Goal: Book appointment/travel/reservation

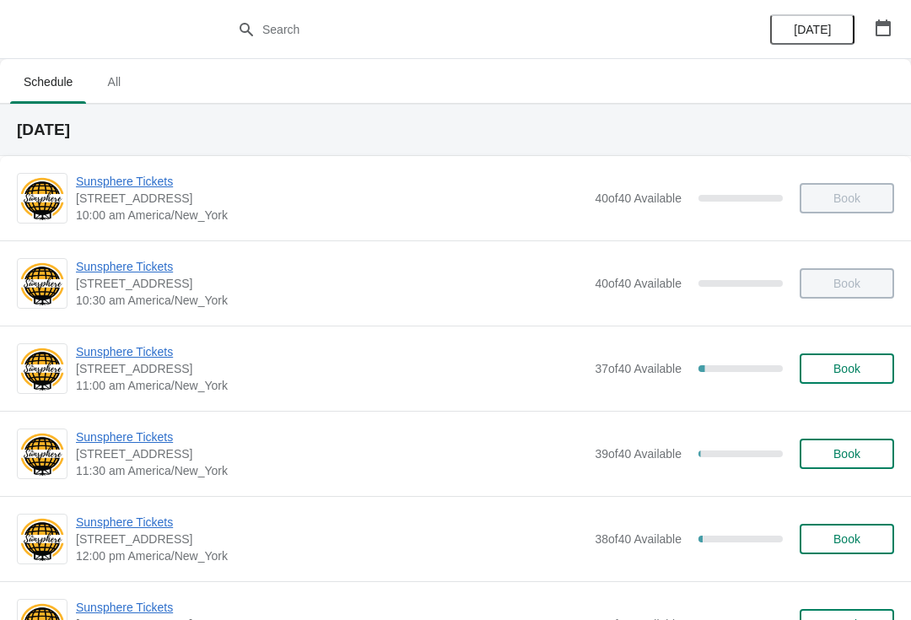
click at [849, 353] on button "Book" at bounding box center [847, 368] width 94 height 30
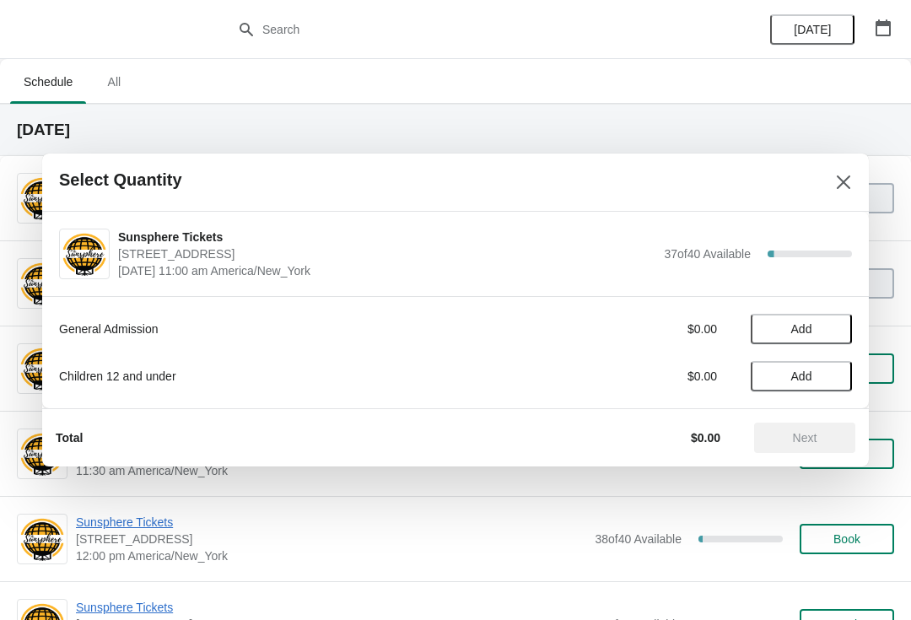
click at [827, 326] on span "Add" at bounding box center [801, 328] width 71 height 13
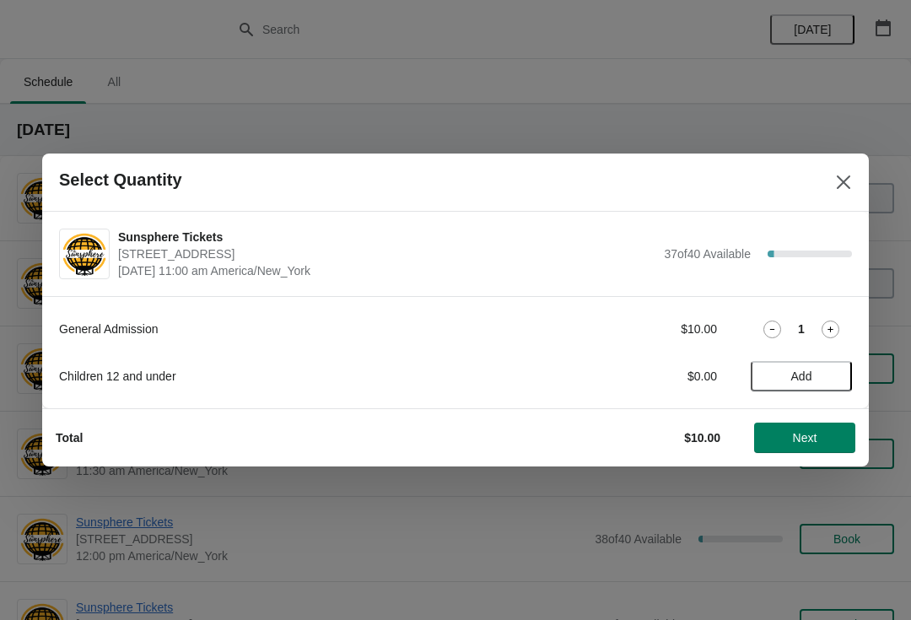
click at [829, 321] on icon at bounding box center [831, 330] width 18 height 18
click at [817, 324] on div "2" at bounding box center [801, 330] width 101 height 18
click at [838, 327] on icon at bounding box center [831, 330] width 18 height 18
click at [840, 321] on div "3" at bounding box center [801, 330] width 101 height 18
click at [832, 330] on icon at bounding box center [831, 330] width 18 height 18
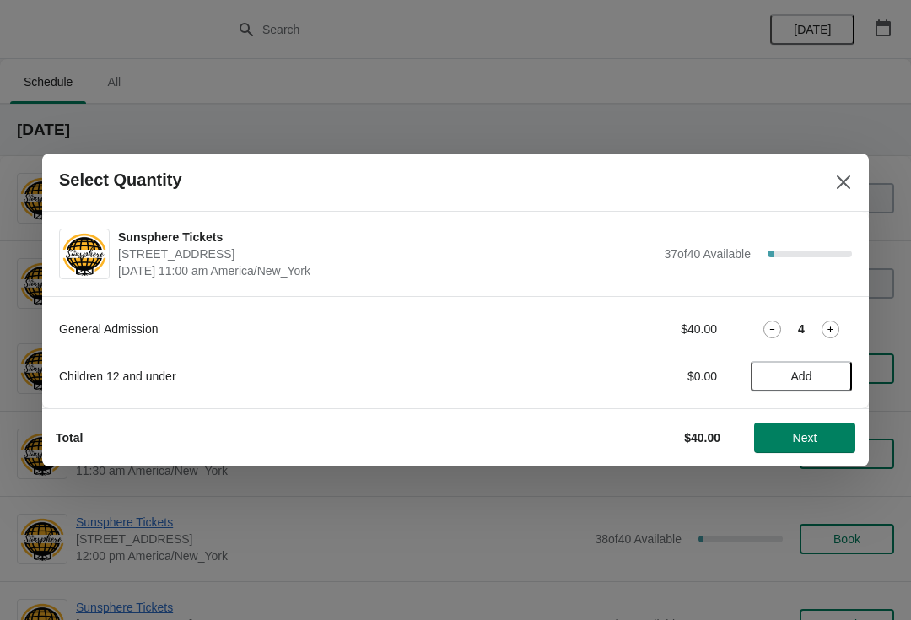
click at [826, 364] on button "Add" at bounding box center [801, 376] width 101 height 30
click at [820, 423] on button "Next" at bounding box center [804, 438] width 101 height 30
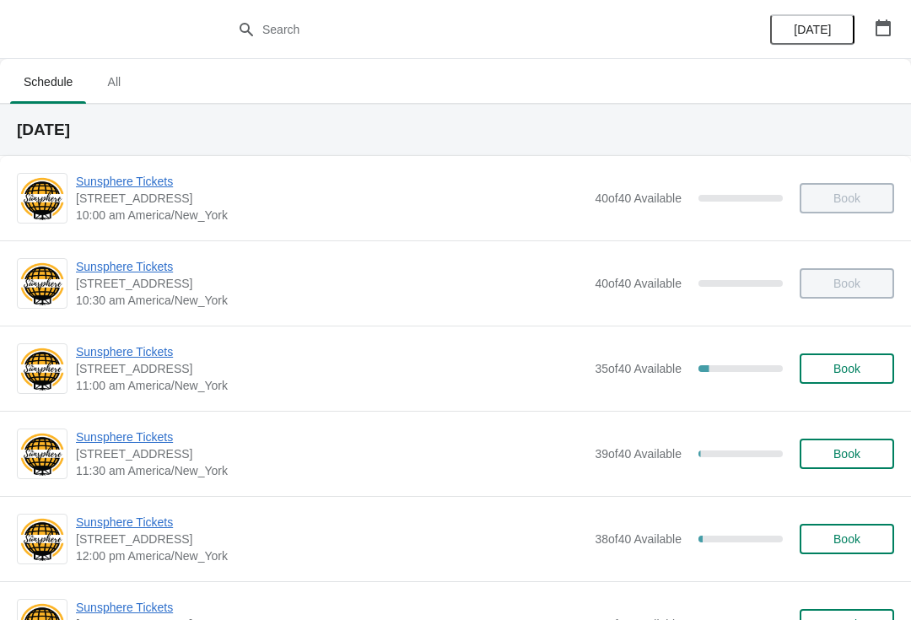
click at [164, 435] on span "Sunsphere Tickets" at bounding box center [331, 436] width 510 height 17
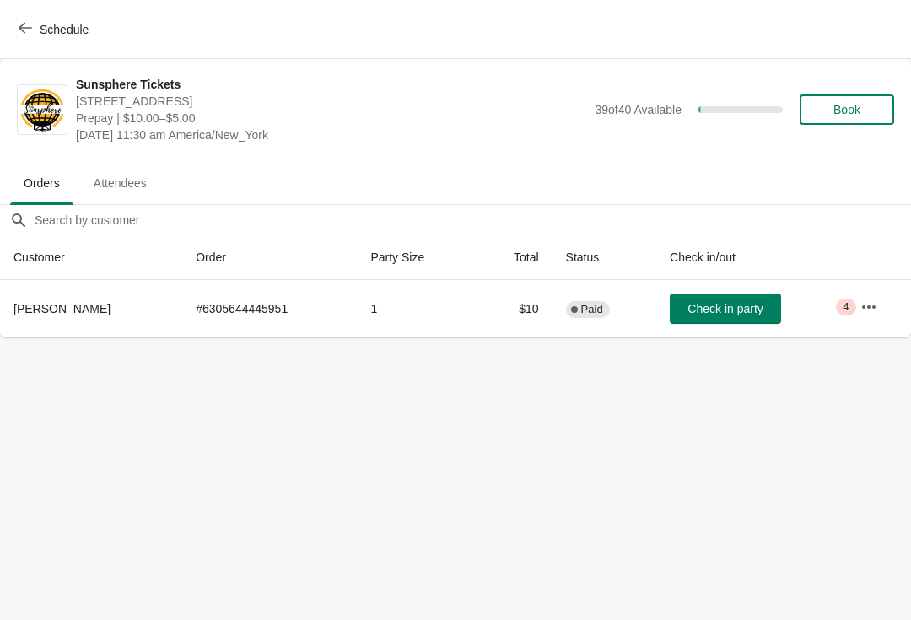
click at [771, 294] on button "Check in party" at bounding box center [725, 309] width 111 height 30
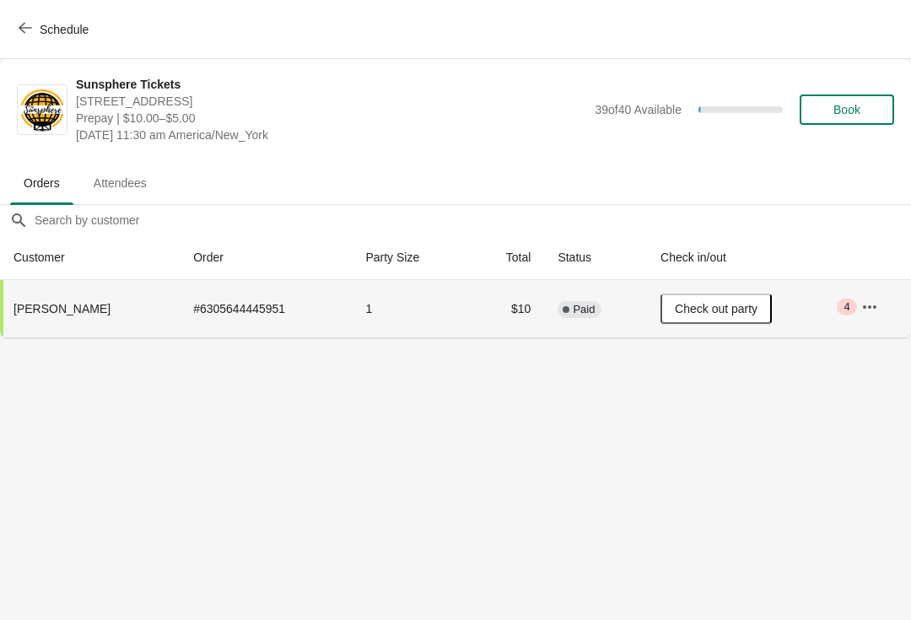
click at [832, 121] on button "Book" at bounding box center [847, 109] width 94 height 30
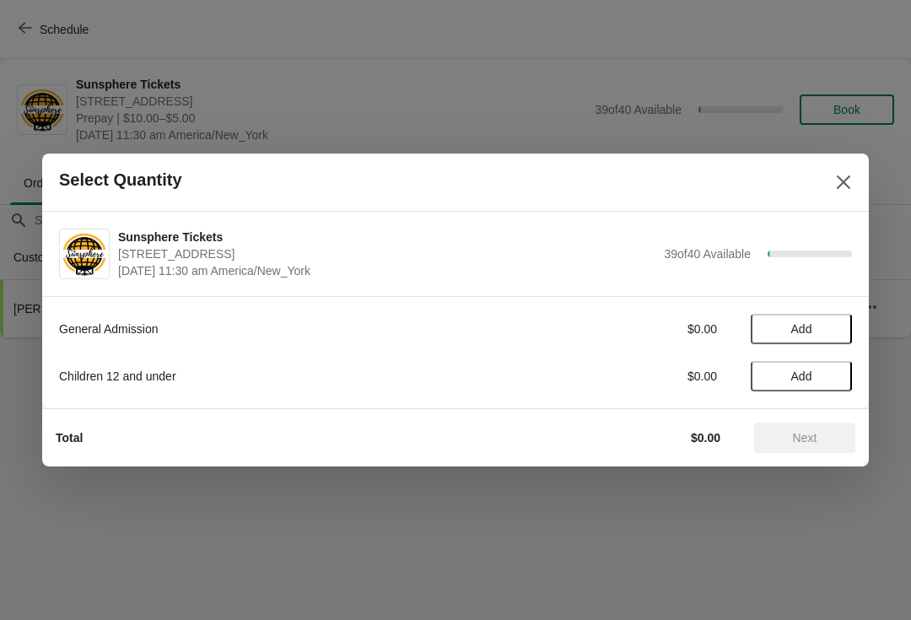
click at [836, 322] on span "Add" at bounding box center [801, 328] width 71 height 13
click at [838, 331] on icon at bounding box center [831, 330] width 18 height 18
click at [824, 379] on span "Add" at bounding box center [801, 375] width 71 height 13
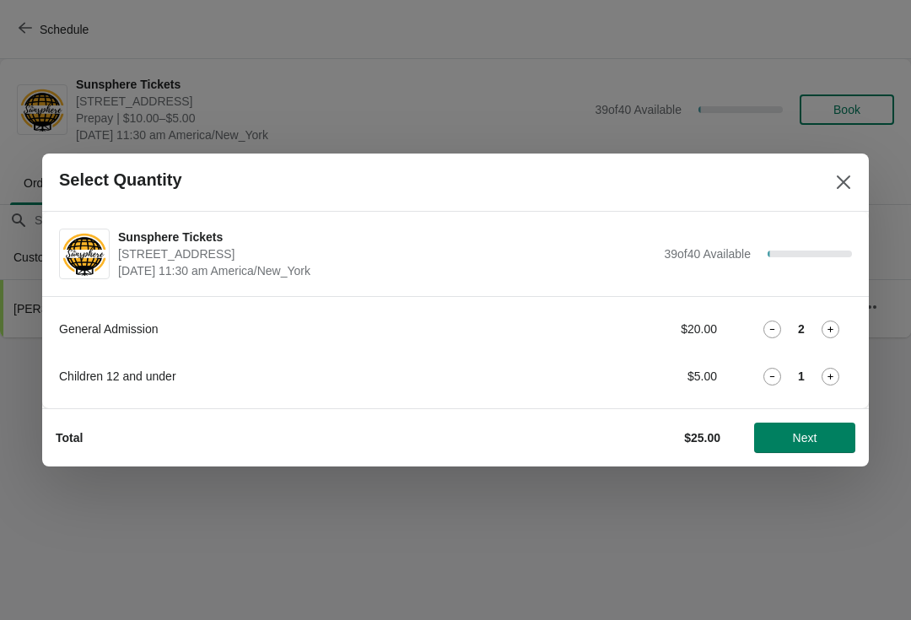
click at [806, 429] on button "Next" at bounding box center [804, 438] width 101 height 30
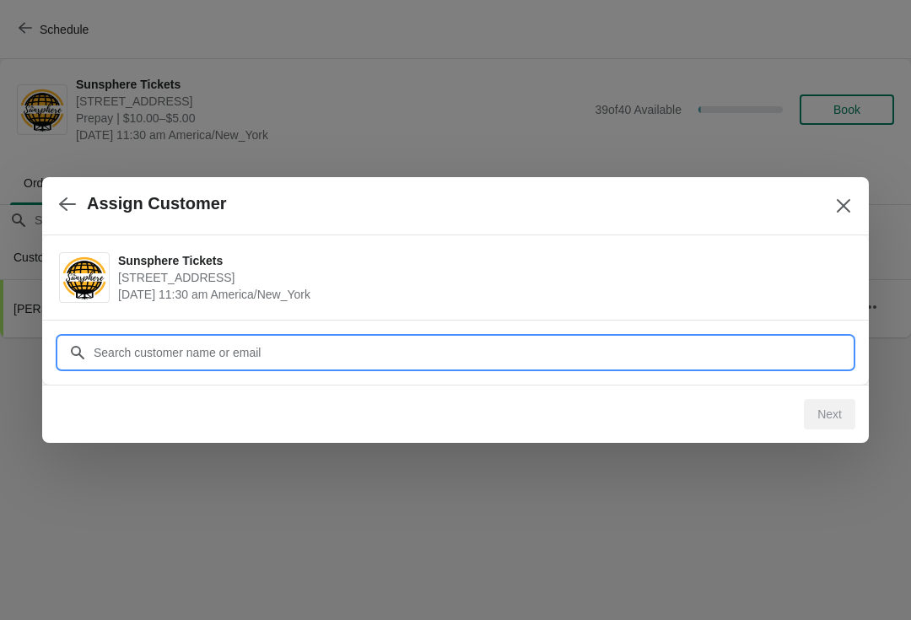
click at [752, 362] on input "Customer" at bounding box center [472, 352] width 759 height 30
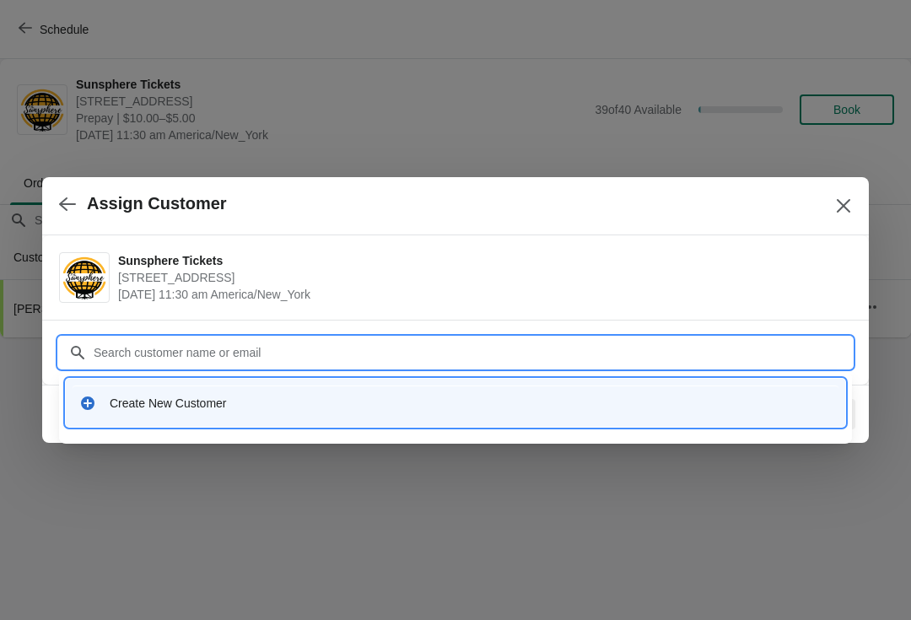
click at [217, 408] on div "Create New Customer" at bounding box center [471, 403] width 722 height 17
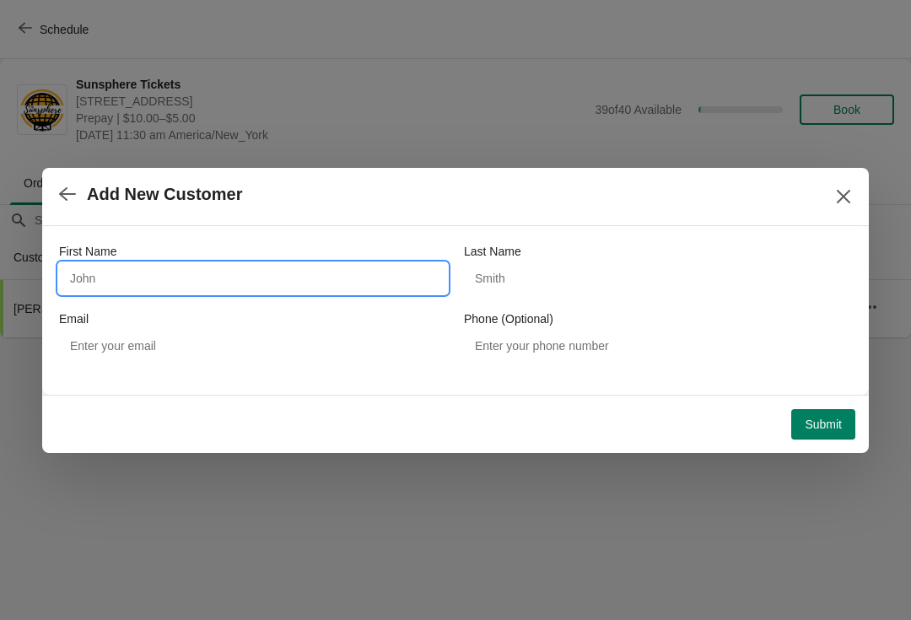
click at [241, 267] on input "First Name" at bounding box center [253, 278] width 388 height 30
type input "Walkin"
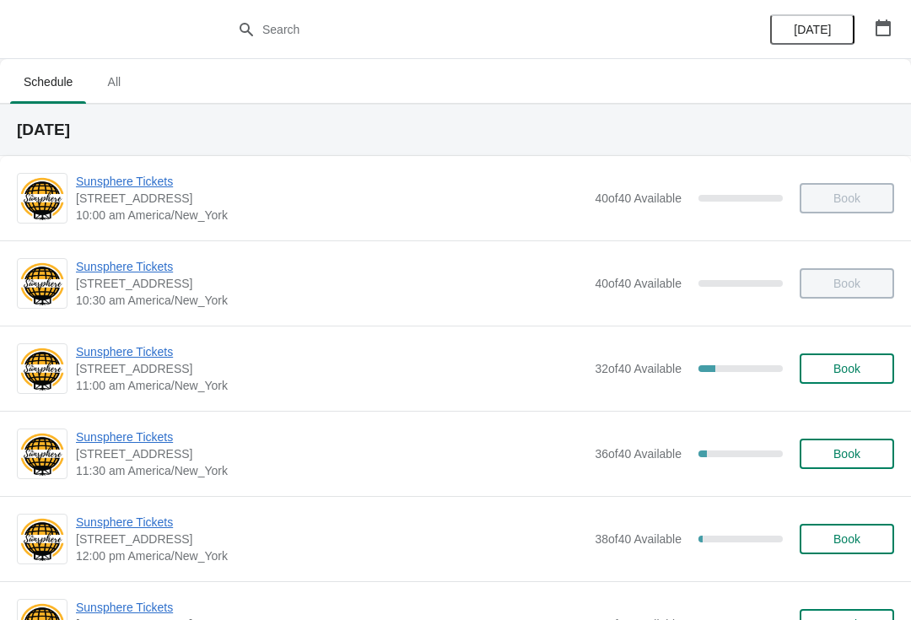
click at [865, 381] on button "Book" at bounding box center [847, 368] width 94 height 30
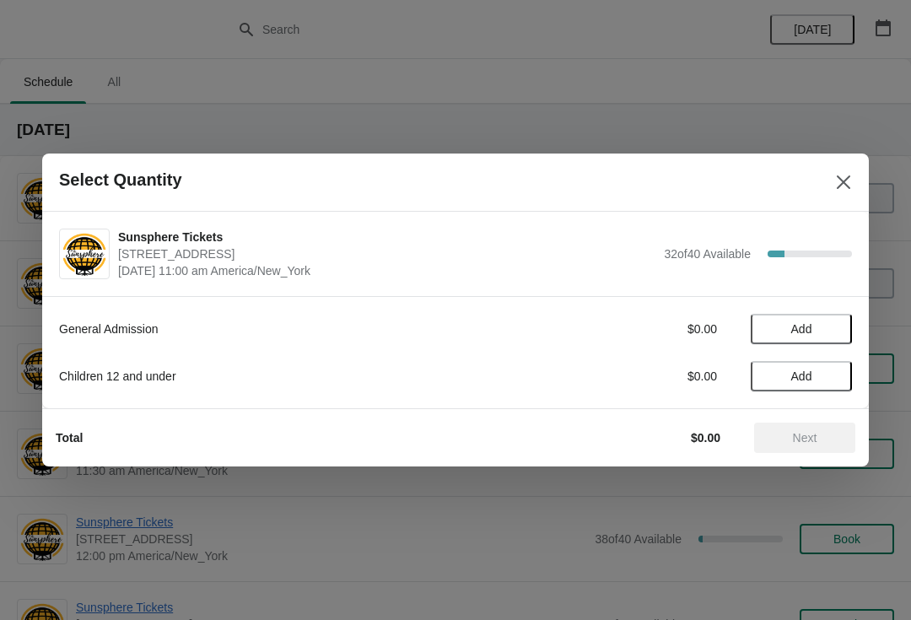
click at [833, 321] on button "Add" at bounding box center [801, 329] width 101 height 30
click at [830, 328] on icon at bounding box center [830, 329] width 6 height 6
click at [829, 326] on icon at bounding box center [831, 330] width 18 height 18
click at [822, 375] on span "Add" at bounding box center [801, 375] width 71 height 13
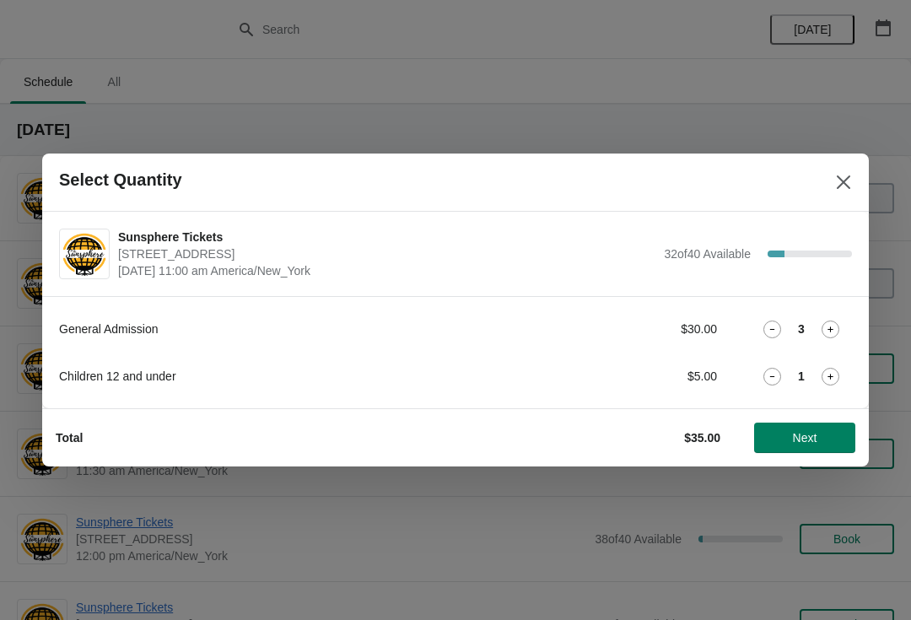
click at [838, 376] on icon at bounding box center [831, 377] width 18 height 18
click at [818, 423] on button "Next" at bounding box center [804, 438] width 101 height 30
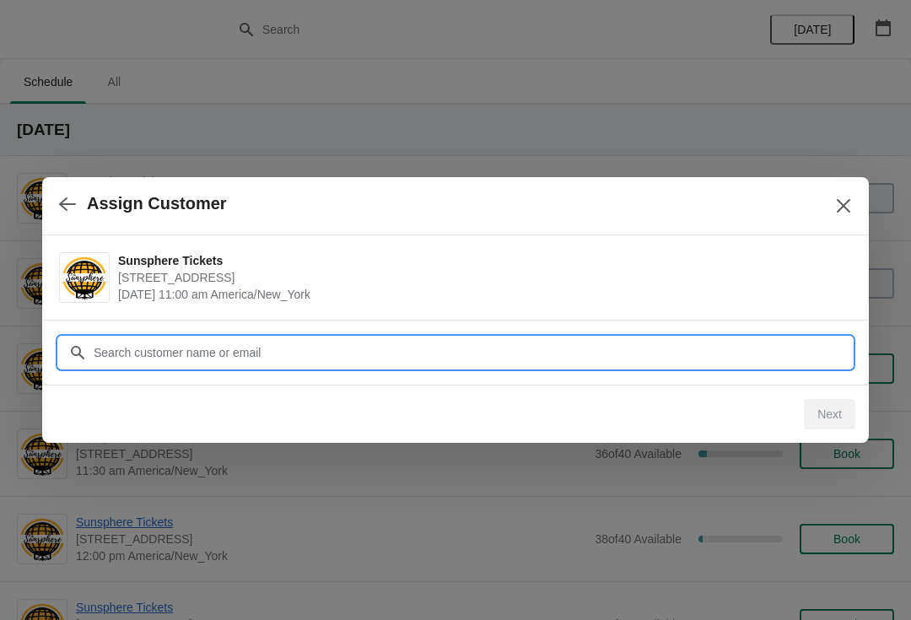
click at [734, 361] on input "Customer" at bounding box center [472, 352] width 759 height 30
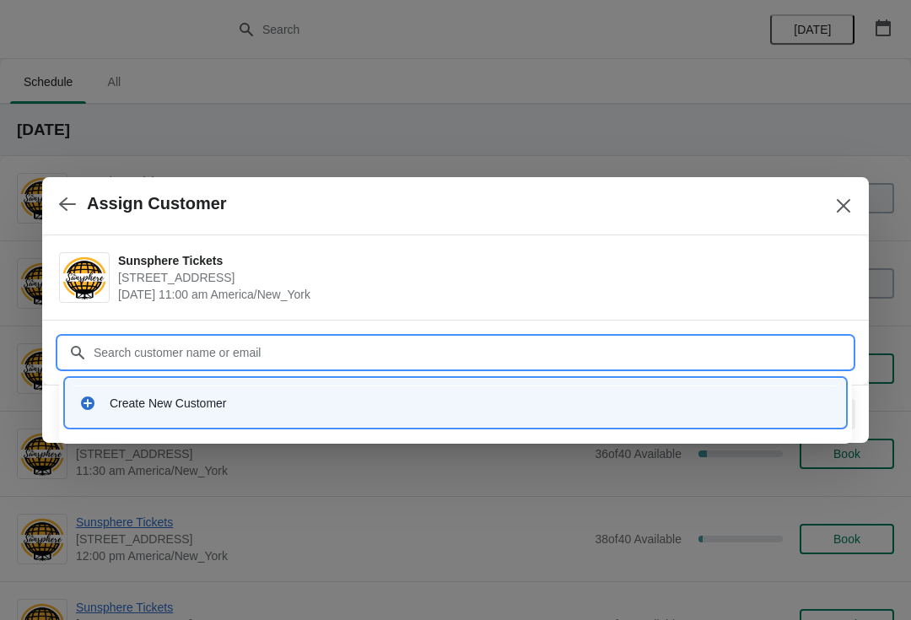
click at [272, 395] on div "Create New Customer" at bounding box center [471, 403] width 722 height 17
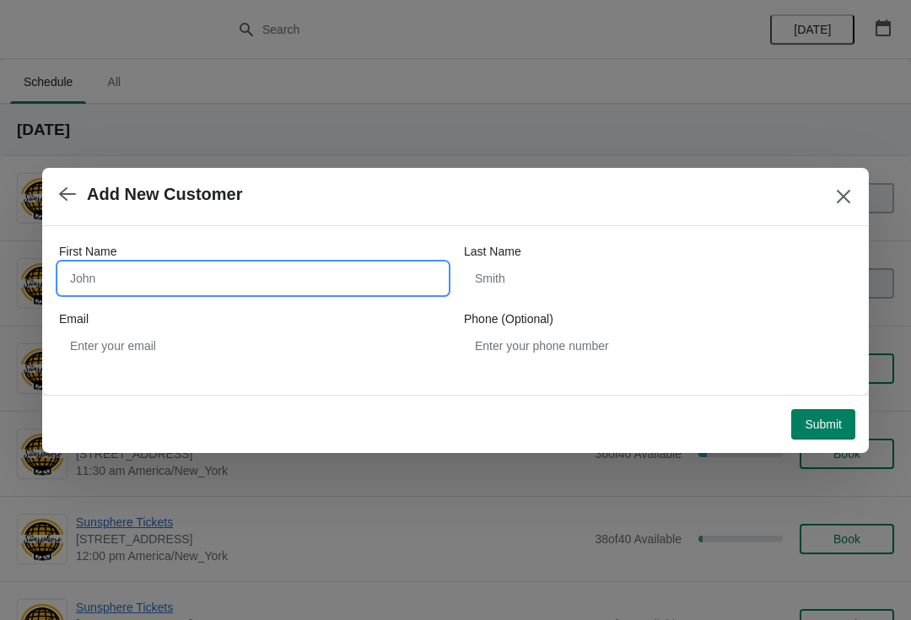
click at [129, 278] on input "First Name" at bounding box center [253, 278] width 388 height 30
type input "Walkin"
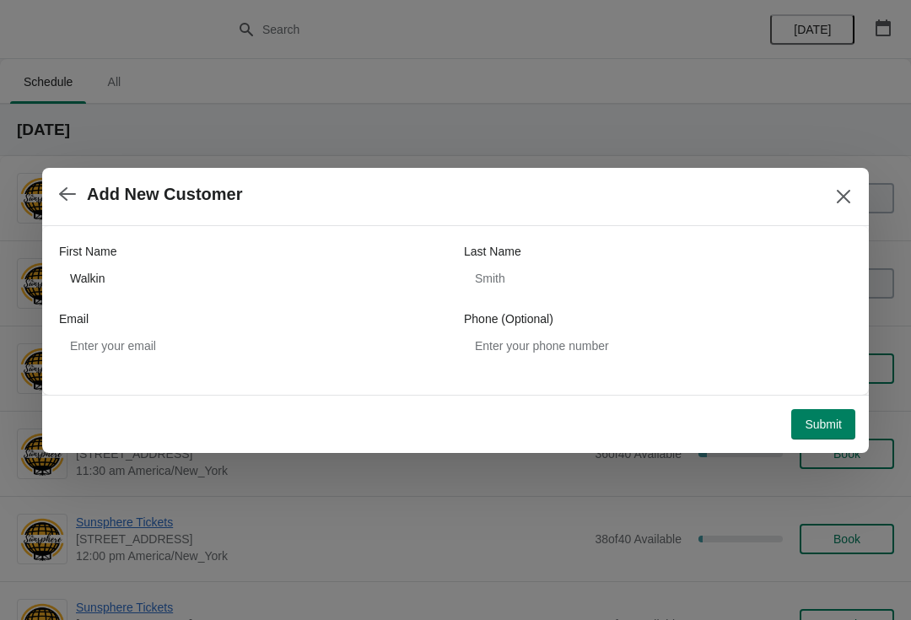
click at [833, 415] on button "Submit" at bounding box center [823, 424] width 64 height 30
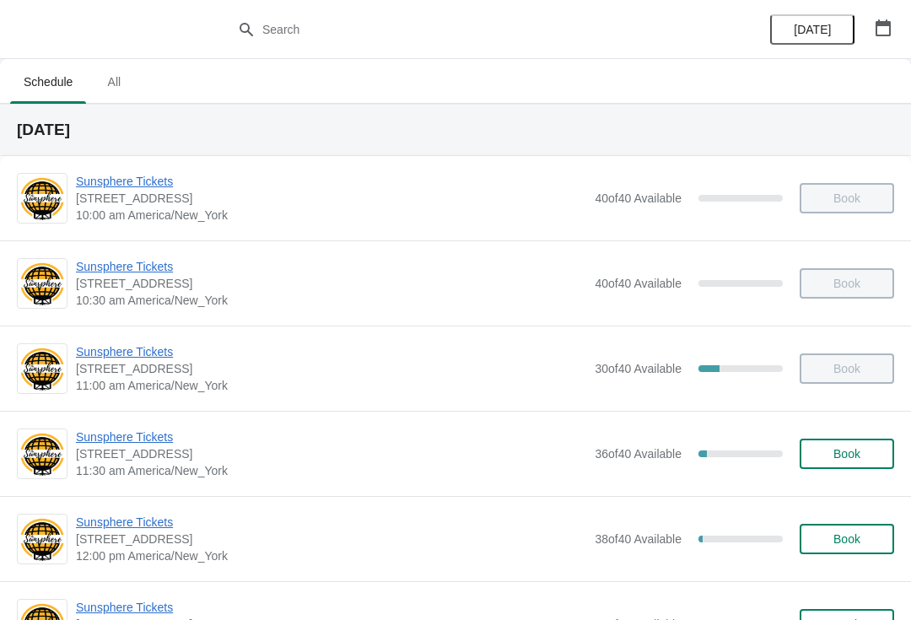
click at [844, 455] on span "Book" at bounding box center [846, 453] width 27 height 13
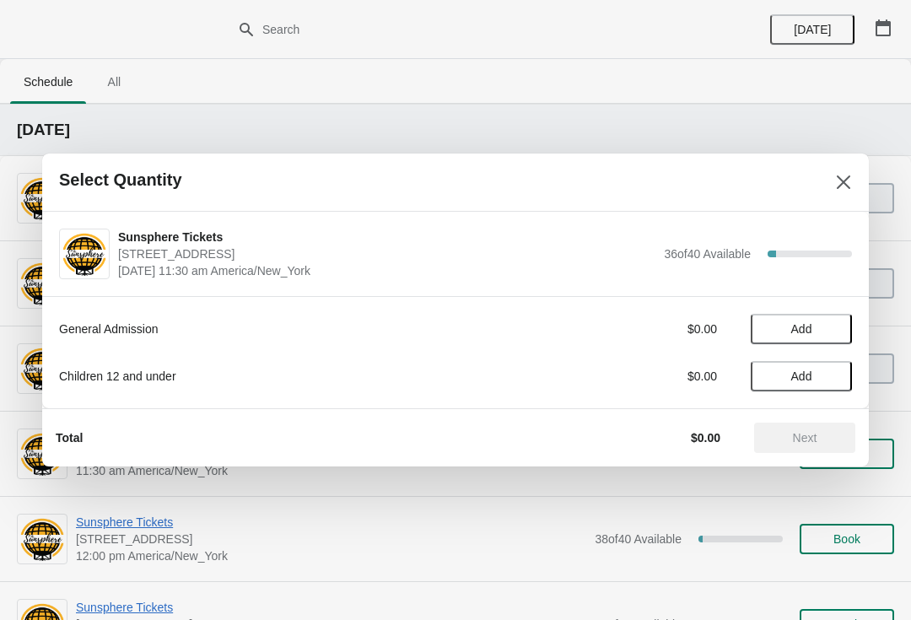
click at [818, 331] on span "Add" at bounding box center [801, 328] width 71 height 13
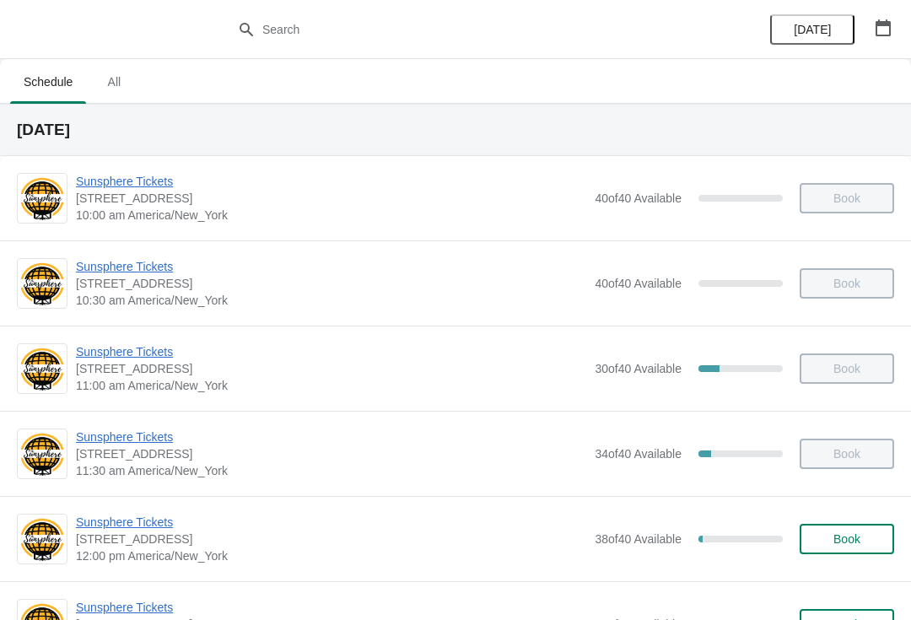
click at [869, 540] on span "Book" at bounding box center [847, 538] width 64 height 13
click at [829, 545] on span "Book" at bounding box center [847, 538] width 64 height 13
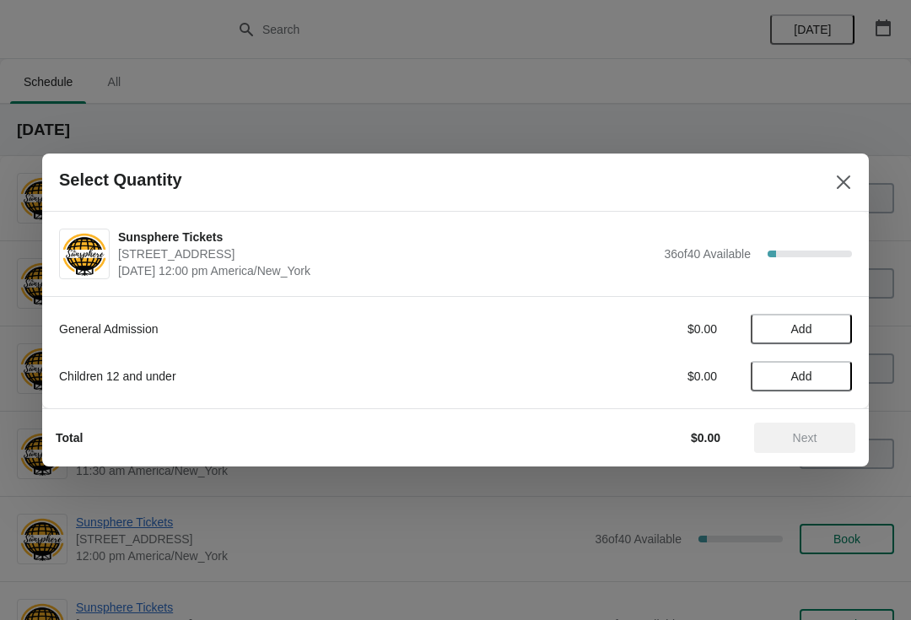
click at [824, 322] on span "Add" at bounding box center [801, 328] width 71 height 13
click at [836, 334] on icon at bounding box center [831, 330] width 18 height 18
click at [809, 428] on button "Next" at bounding box center [804, 438] width 101 height 30
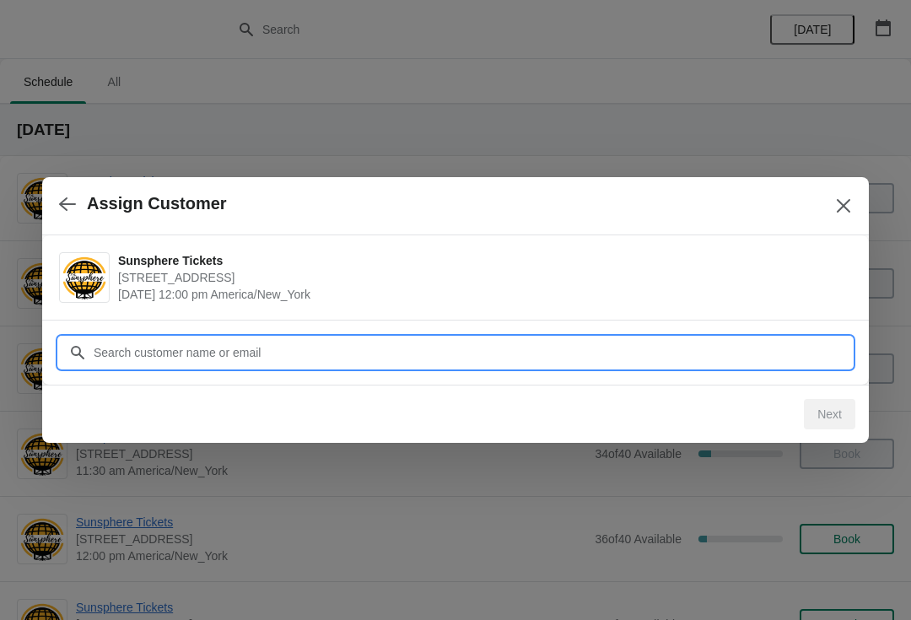
click at [746, 343] on input "Customer" at bounding box center [472, 352] width 759 height 30
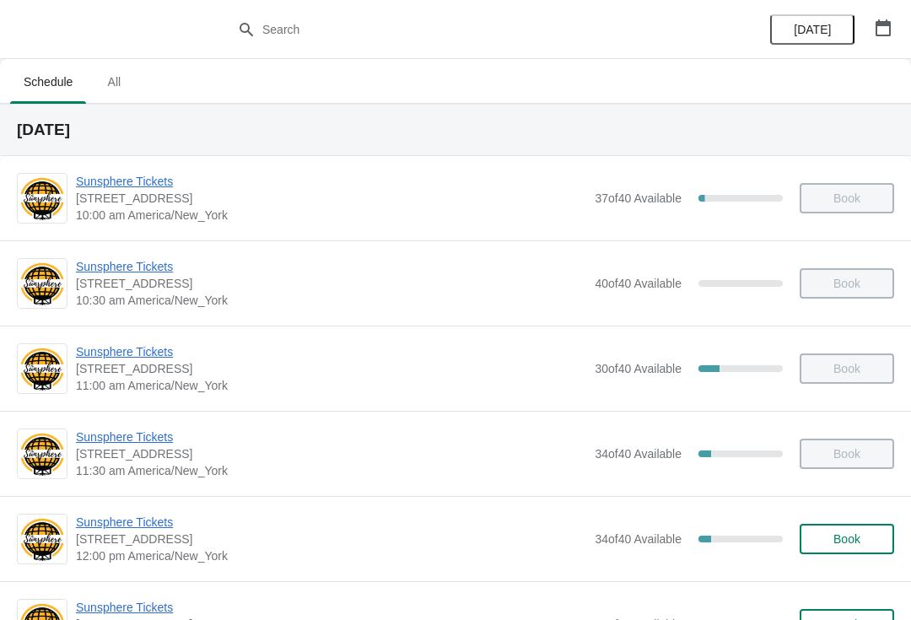
click at [849, 552] on button "Book" at bounding box center [847, 539] width 94 height 30
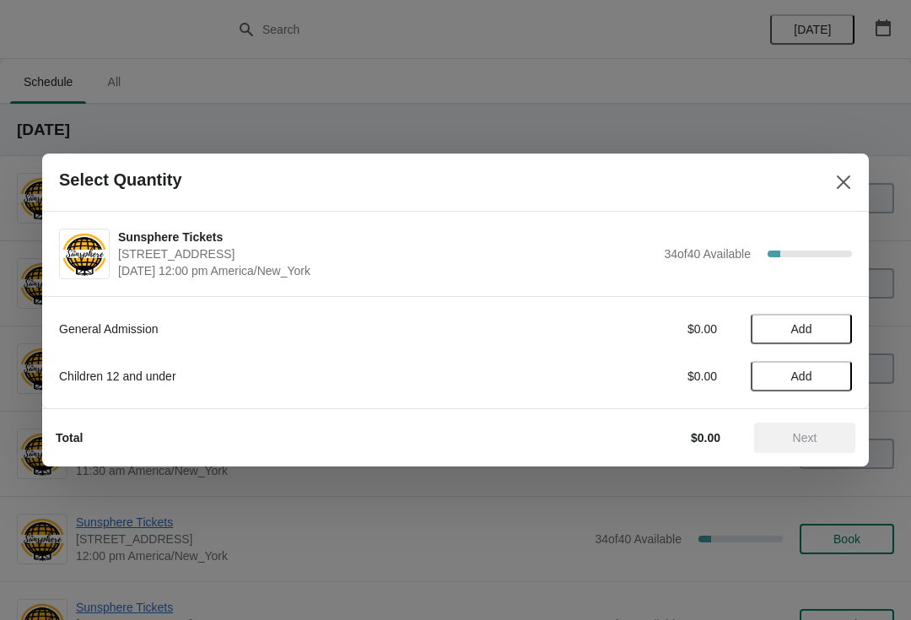
click at [829, 326] on span "Add" at bounding box center [801, 328] width 71 height 13
click at [826, 336] on icon at bounding box center [831, 330] width 18 height 18
click at [806, 425] on button "Next" at bounding box center [804, 438] width 101 height 30
